Goal: Find specific page/section: Find specific page/section

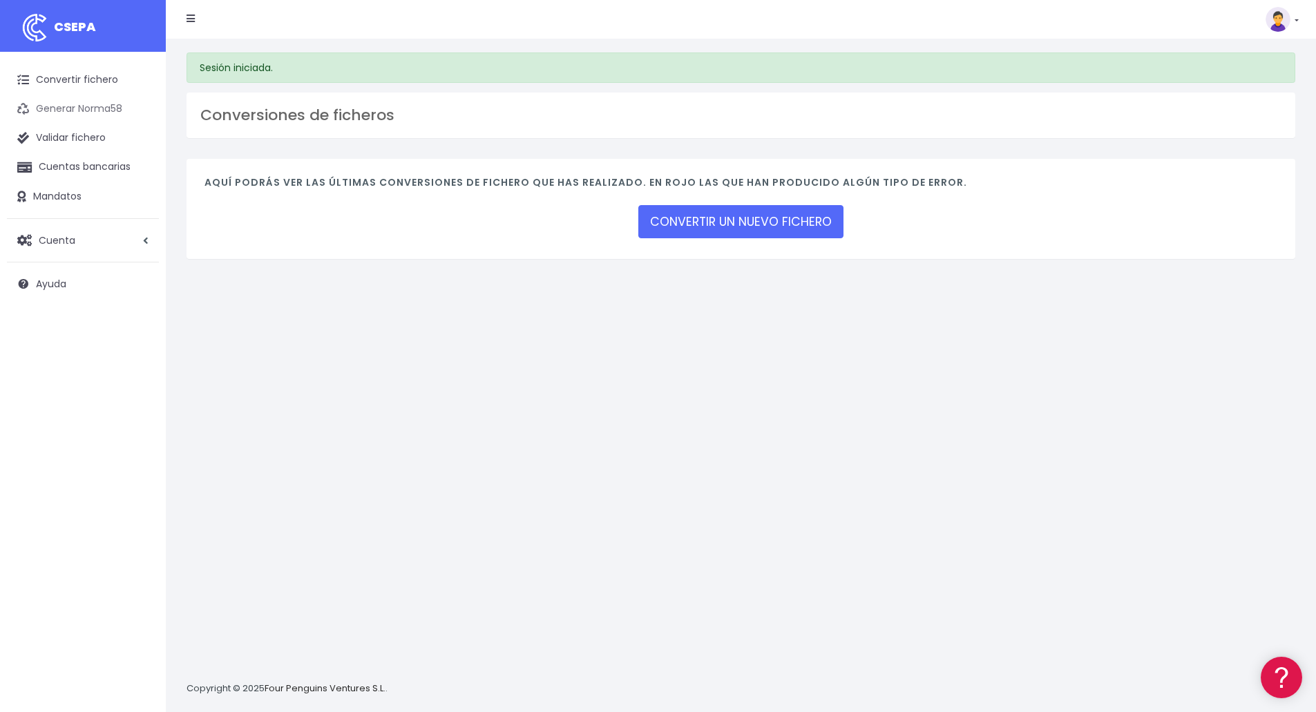
click at [75, 104] on link "Generar Norma58" at bounding box center [83, 109] width 152 height 29
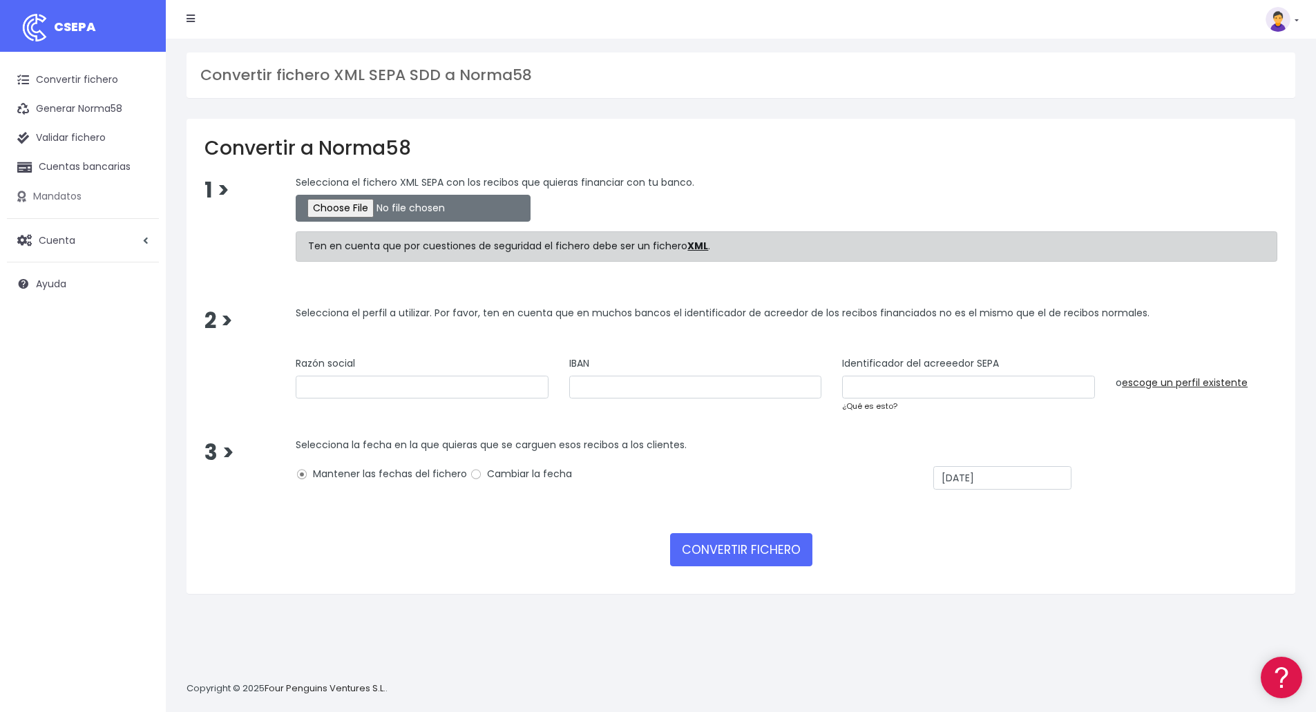
click at [69, 195] on link "Mandatos" at bounding box center [83, 196] width 152 height 29
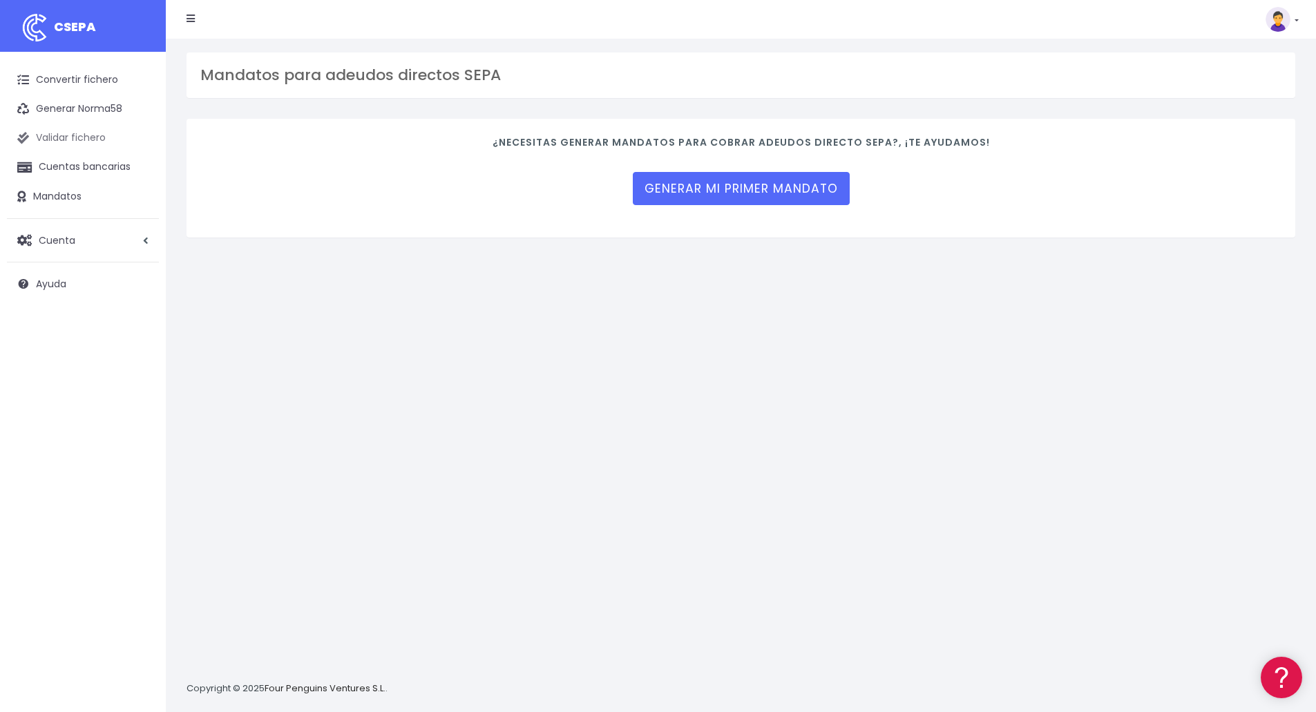
click at [77, 137] on link "Validar fichero" at bounding box center [83, 138] width 152 height 29
